Goal: Task Accomplishment & Management: Manage account settings

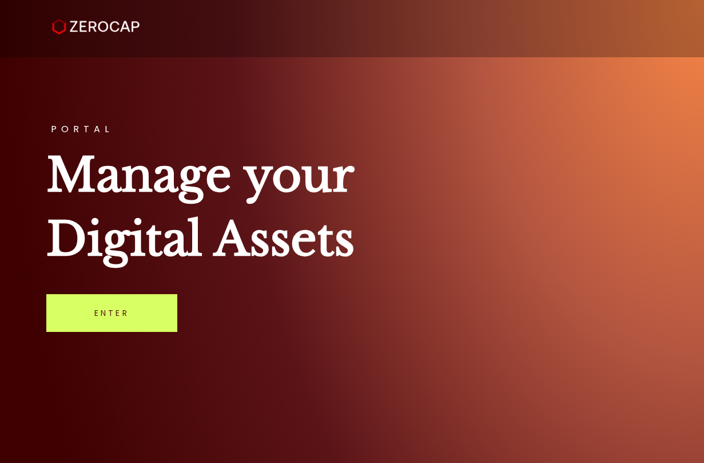
click at [127, 334] on div "PORTAL Manage your Digital Assets Enter" at bounding box center [352, 231] width 704 height 463
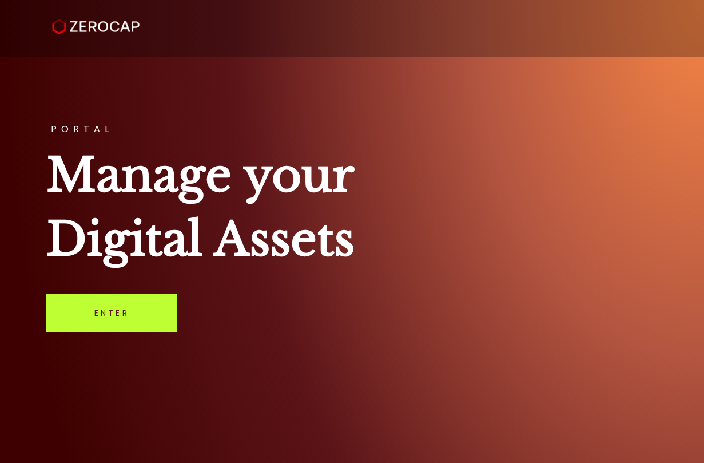
click at [128, 310] on link "Enter" at bounding box center [111, 313] width 131 height 38
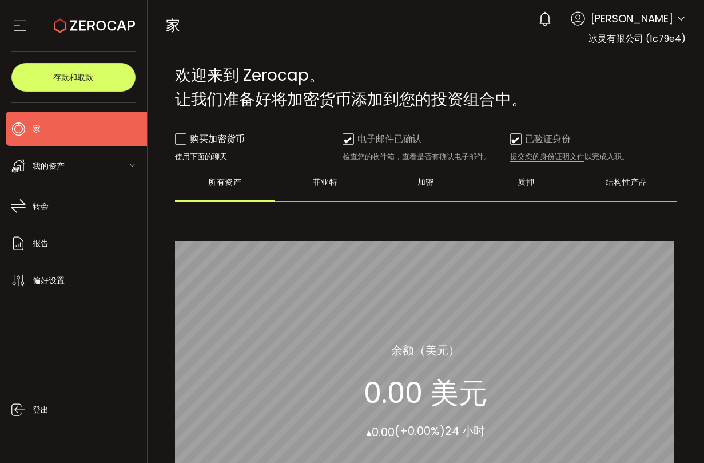
click at [441, 62] on main "**********" at bounding box center [426, 351] width 539 height 599
click at [541, 13] on div "家 购买力 0.00 美元 美元 家 家 您的验证正在等待中 0 [PERSON_NAME] 帐户 冰灵有限公司 (1c79e4) 偏好设置 报告 帮助 登出…" at bounding box center [426, 26] width 521 height 52
click at [113, 165] on div "我的资产" at bounding box center [76, 166] width 141 height 34
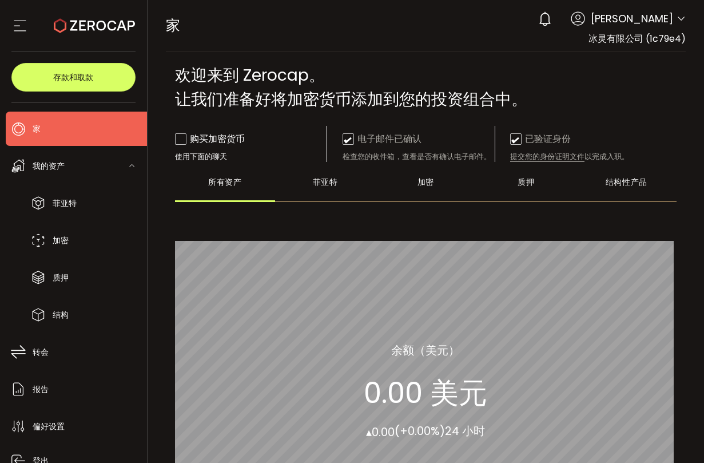
click at [113, 165] on div "我的资产" at bounding box center [76, 166] width 141 height 34
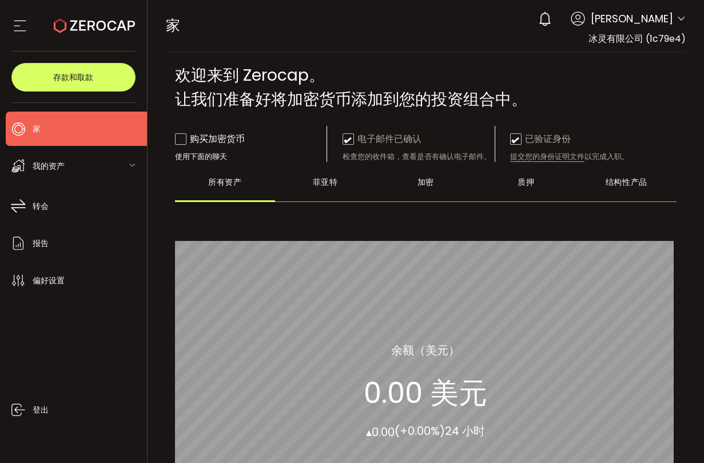
click at [26, 19] on icon at bounding box center [19, 25] width 17 height 17
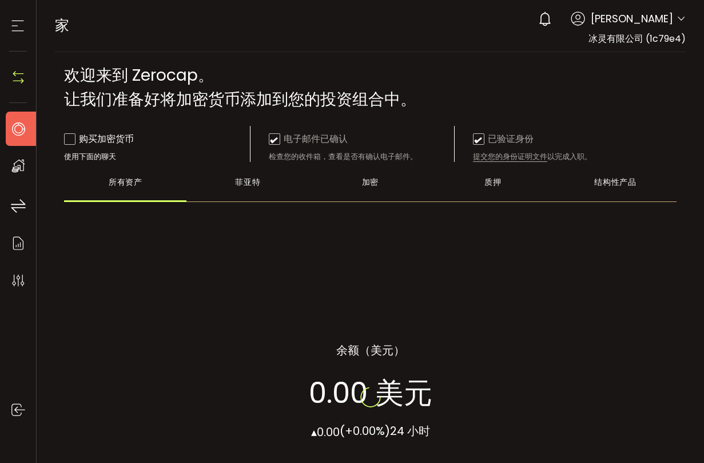
click at [20, 22] on icon at bounding box center [17, 25] width 17 height 17
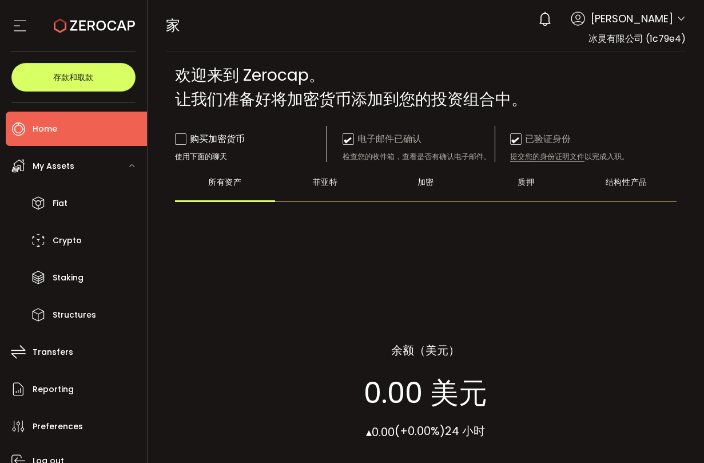
click at [119, 157] on div "My Assets" at bounding box center [76, 166] width 141 height 34
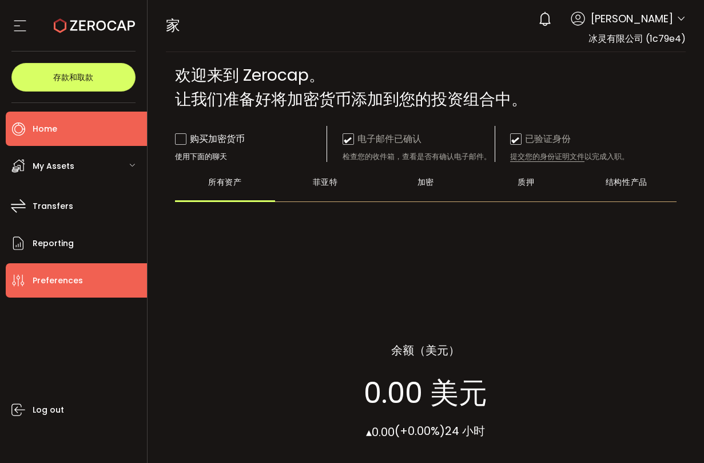
click at [106, 270] on li "Preferences" at bounding box center [76, 280] width 141 height 34
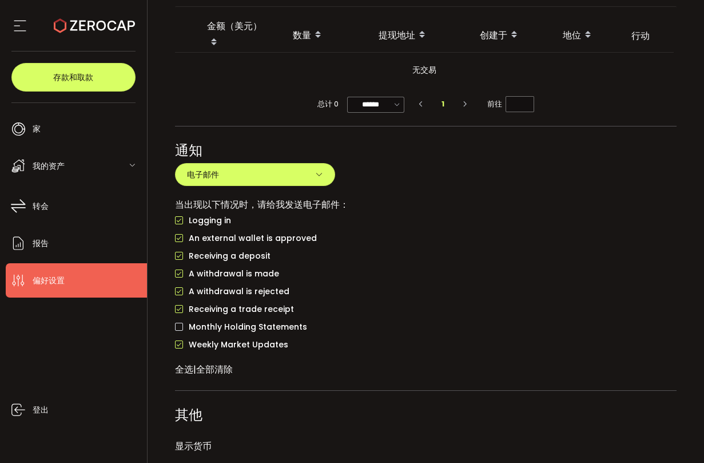
scroll to position [796, 0]
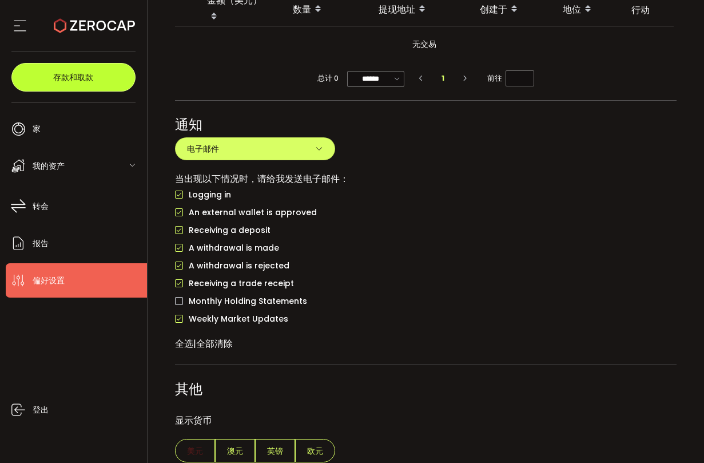
click at [100, 86] on button "存款和取款" at bounding box center [73, 77] width 124 height 29
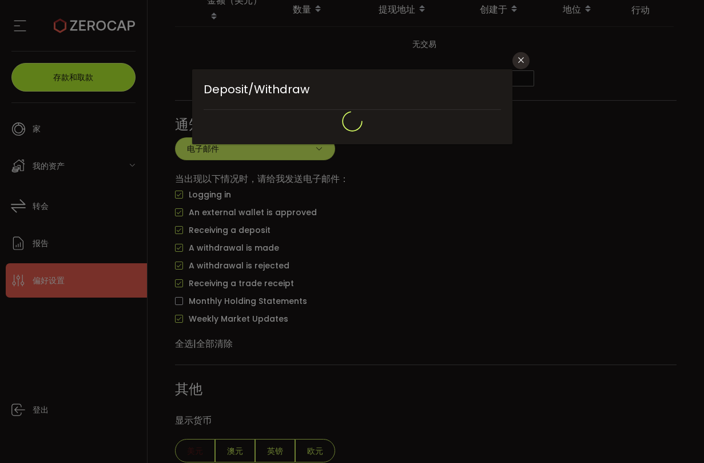
type input "**********"
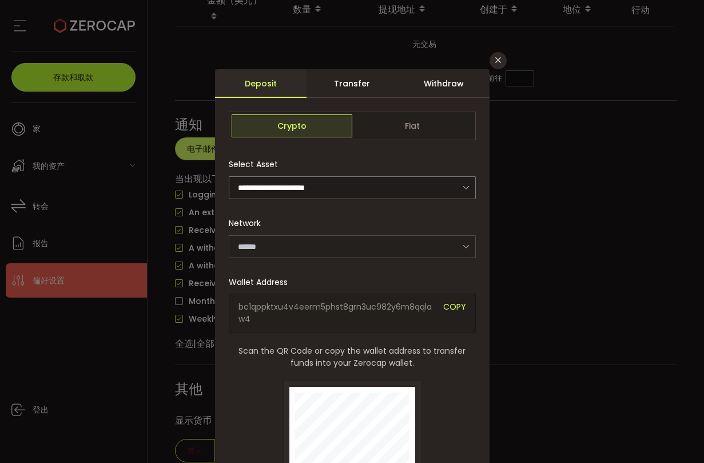
type input "*******"
click at [366, 88] on div "Transfer" at bounding box center [353, 83] width 92 height 29
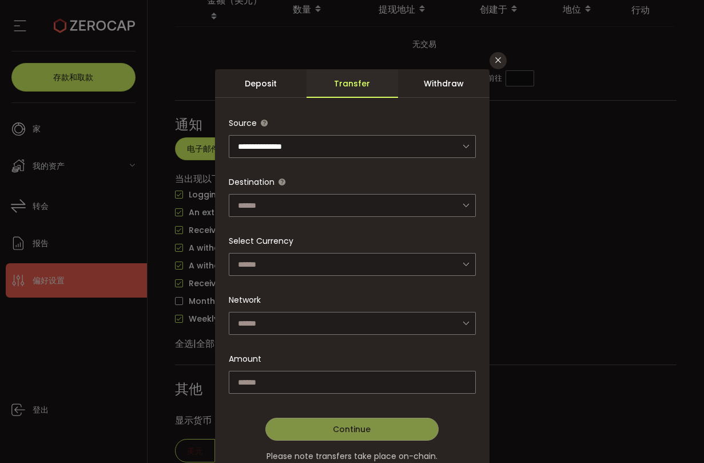
click at [429, 87] on div "Withdraw" at bounding box center [444, 83] width 92 height 29
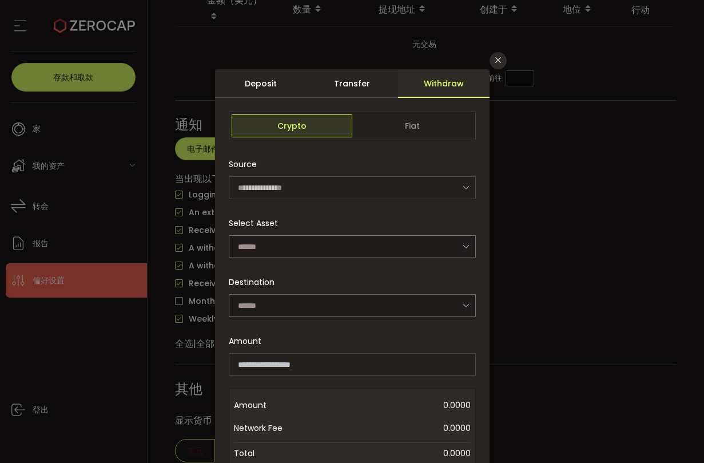
click at [359, 163] on div "Source" at bounding box center [349, 164] width 240 height 23
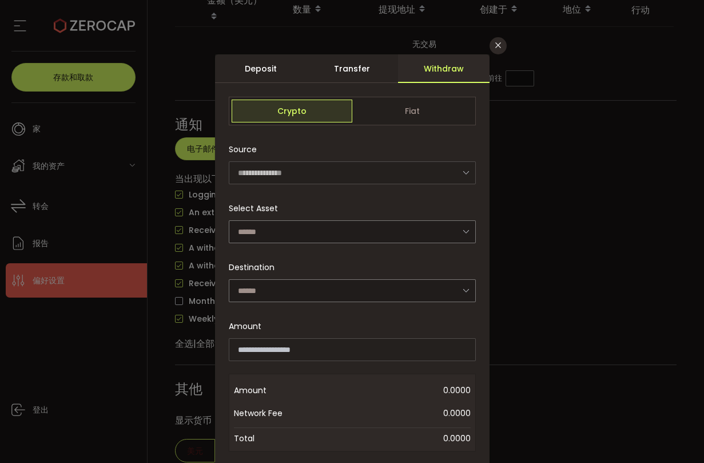
scroll to position [0, 0]
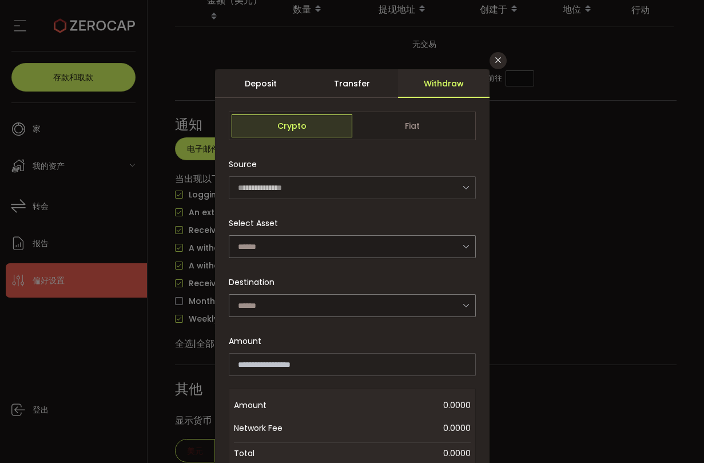
click at [366, 89] on div "Transfer" at bounding box center [353, 83] width 92 height 29
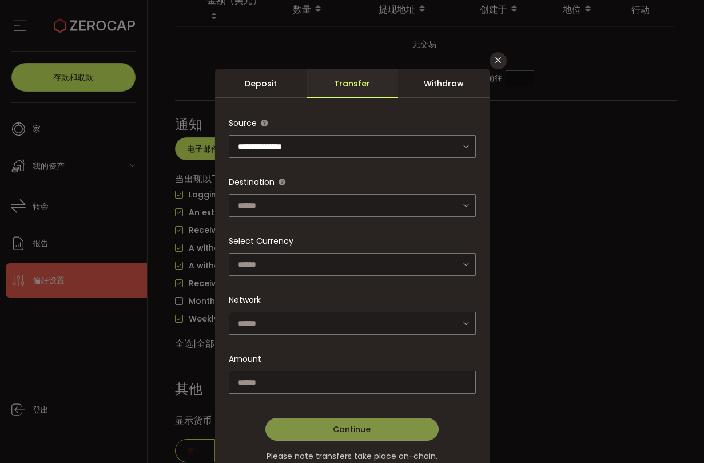
click at [273, 91] on div "Deposit" at bounding box center [261, 83] width 92 height 29
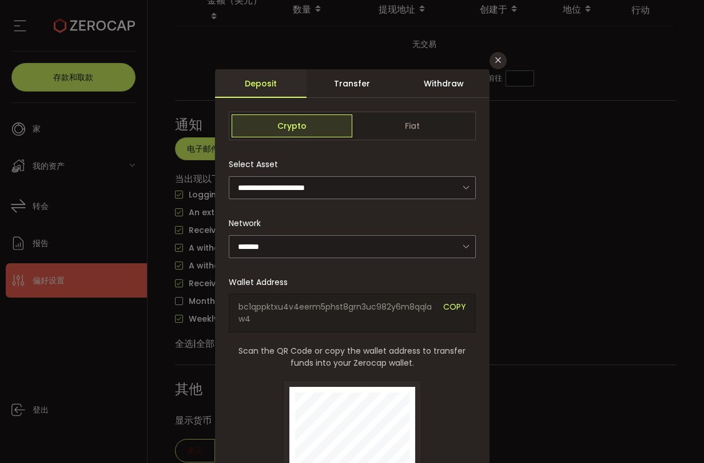
click at [372, 155] on div "**********" at bounding box center [352, 176] width 247 height 46
click at [385, 134] on span "Fiat" at bounding box center [413, 125] width 121 height 23
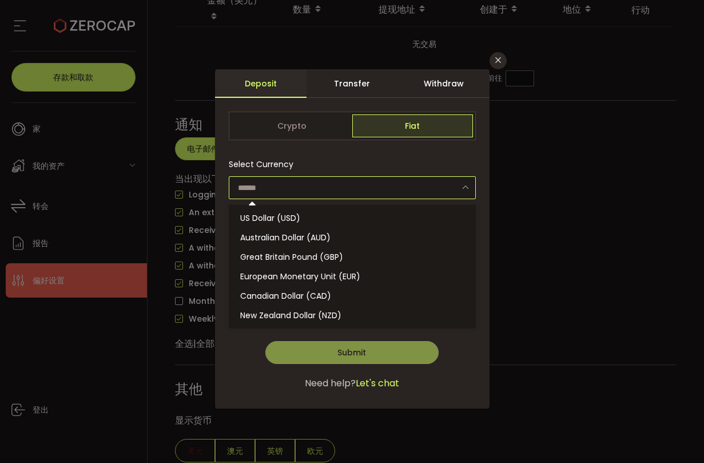
click at [411, 188] on input "对话" at bounding box center [352, 187] width 247 height 23
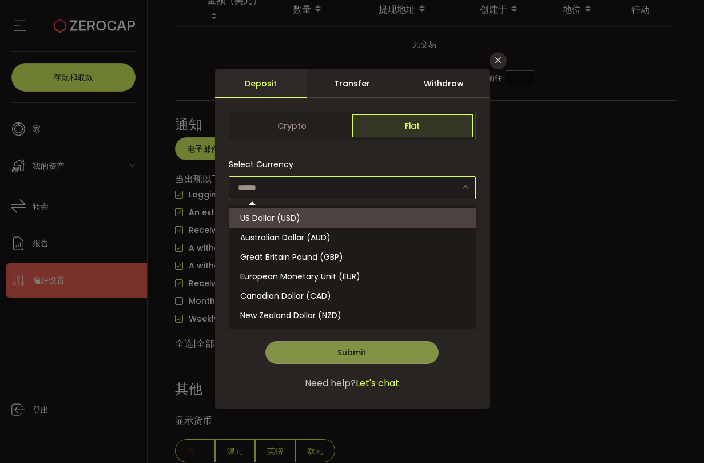
click at [386, 220] on li "US Dollar (USD)" at bounding box center [354, 217] width 251 height 19
type input "**********"
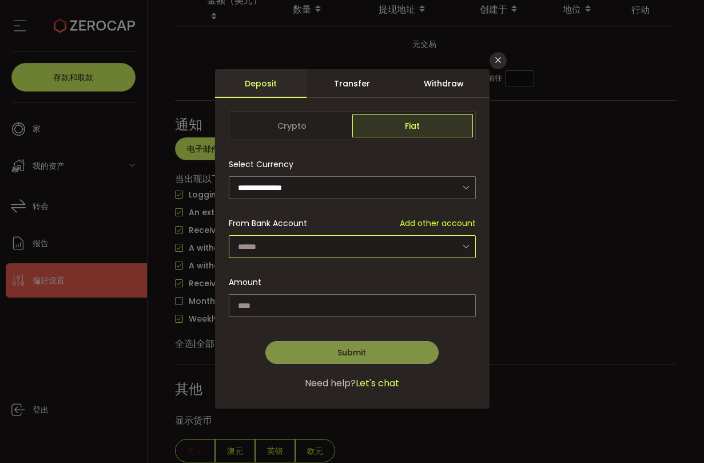
click at [373, 246] on input "对话" at bounding box center [352, 246] width 247 height 23
click at [359, 275] on p "Please add a bank info first." at bounding box center [352, 274] width 247 height 23
click at [398, 285] on p "Please add a bank info first." at bounding box center [352, 274] width 247 height 23
click at [385, 313] on input "对话" at bounding box center [352, 305] width 247 height 23
click at [328, 132] on span "Crypto" at bounding box center [292, 125] width 121 height 23
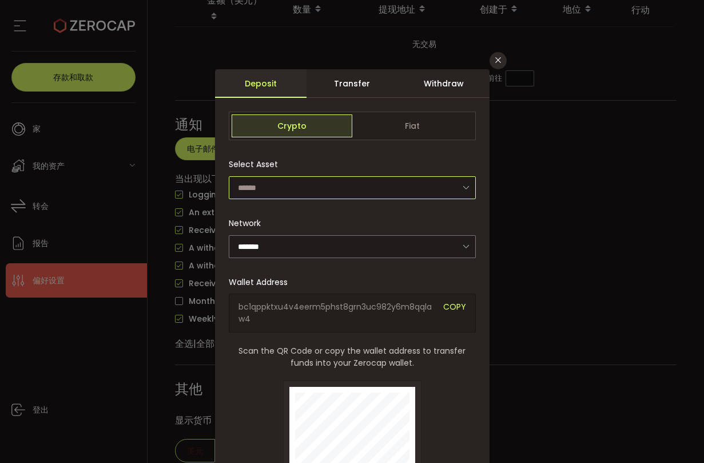
click at [352, 185] on input "对话" at bounding box center [352, 187] width 247 height 23
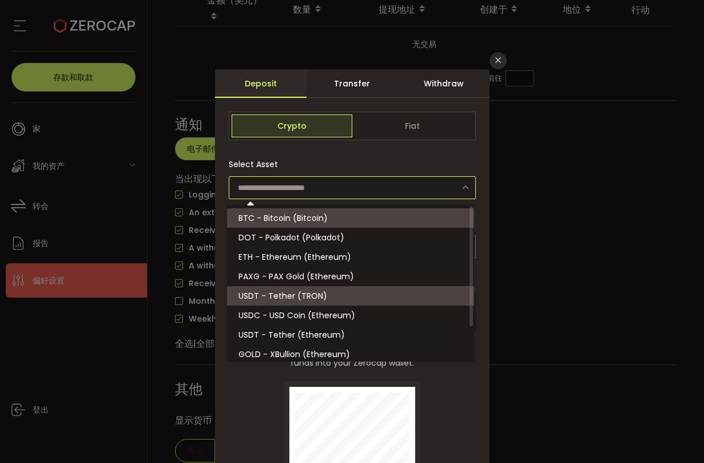
click at [349, 299] on li "USDT - Tether (TRON)" at bounding box center [352, 295] width 251 height 19
type input "**********"
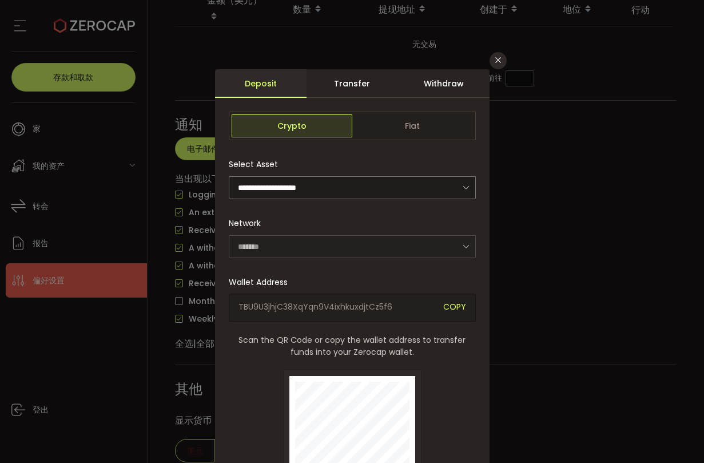
type input "****"
click at [354, 84] on div "Transfer" at bounding box center [353, 83] width 92 height 29
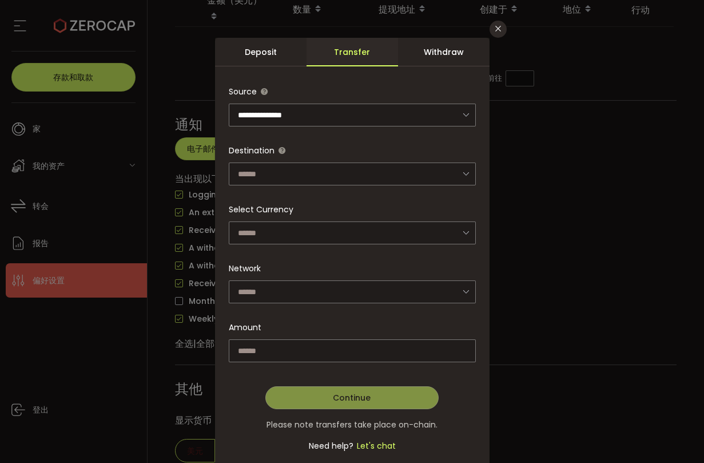
scroll to position [69, 0]
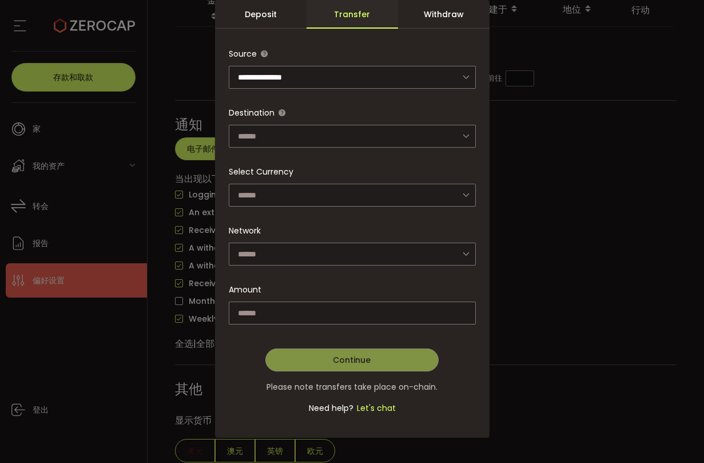
click at [370, 402] on span "Let's chat" at bounding box center [375, 407] width 42 height 11
click at [444, 22] on div "Withdraw" at bounding box center [444, 14] width 92 height 29
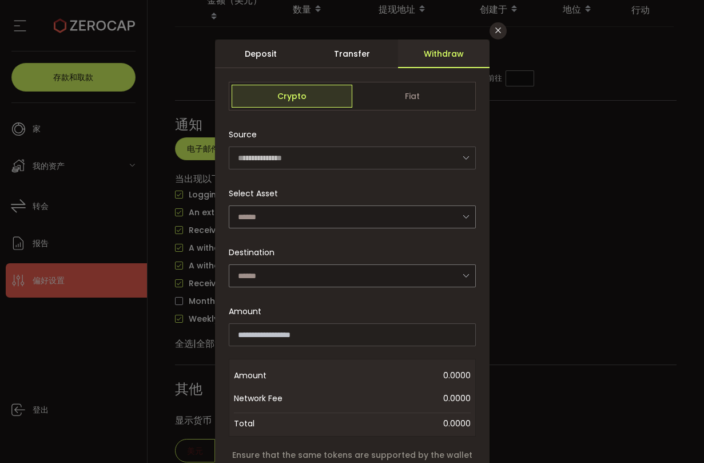
scroll to position [0, 0]
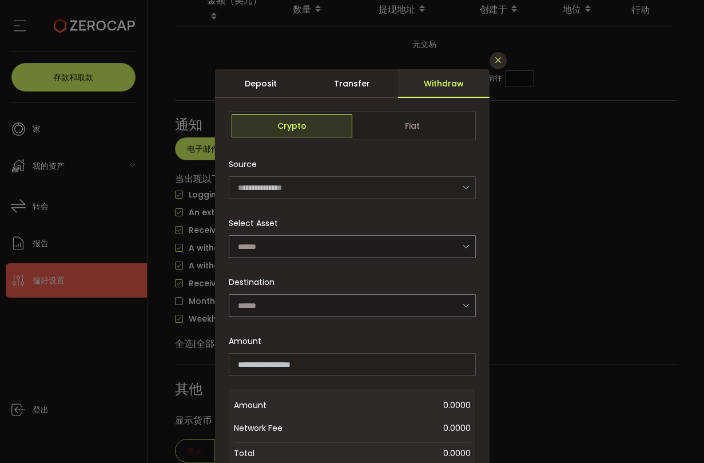
click at [498, 64] on icon "关闭" at bounding box center [498, 60] width 9 height 9
